Goal: Task Accomplishment & Management: Manage account settings

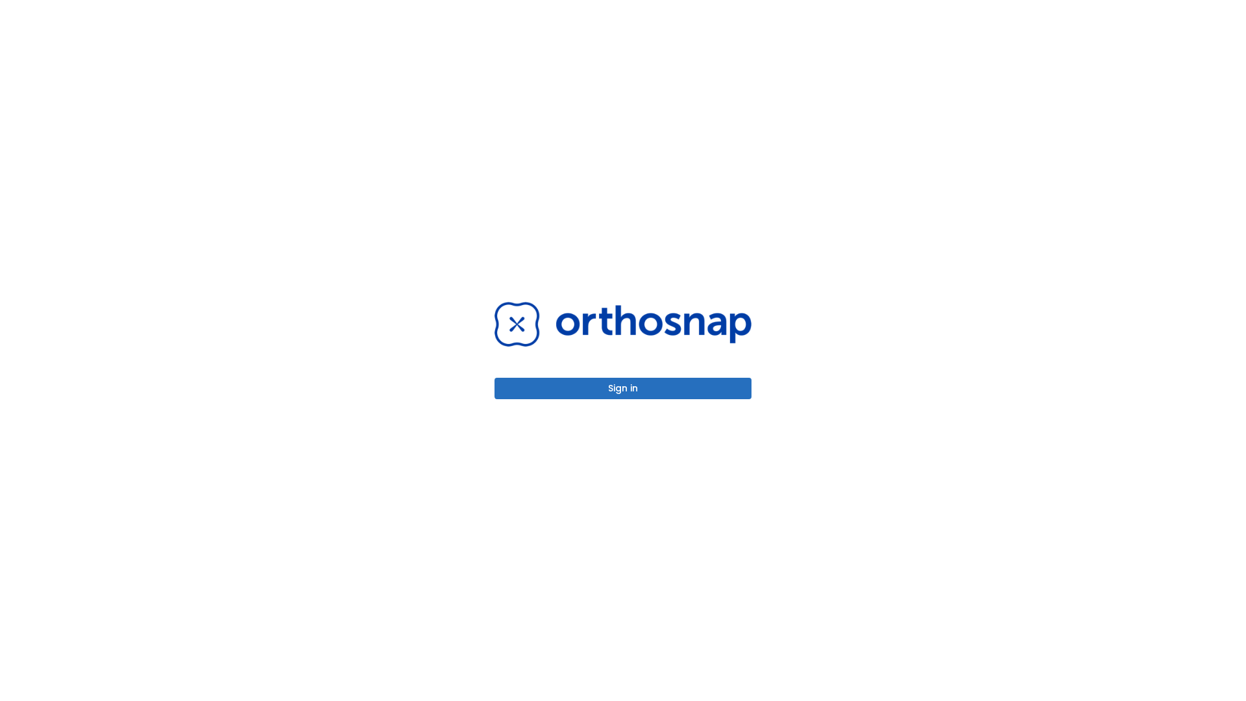
click at [623, 388] on button "Sign in" at bounding box center [622, 388] width 257 height 21
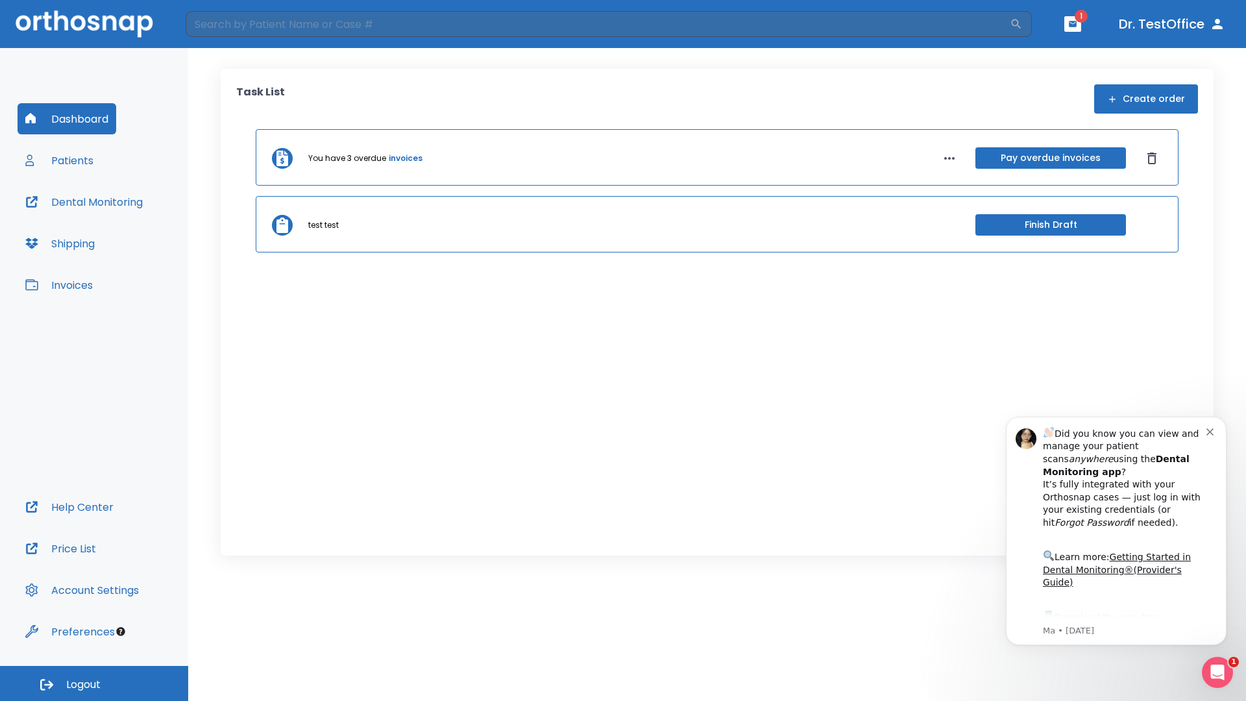
click at [94, 683] on span "Logout" at bounding box center [83, 684] width 34 height 14
